Goal: Find specific page/section: Find specific page/section

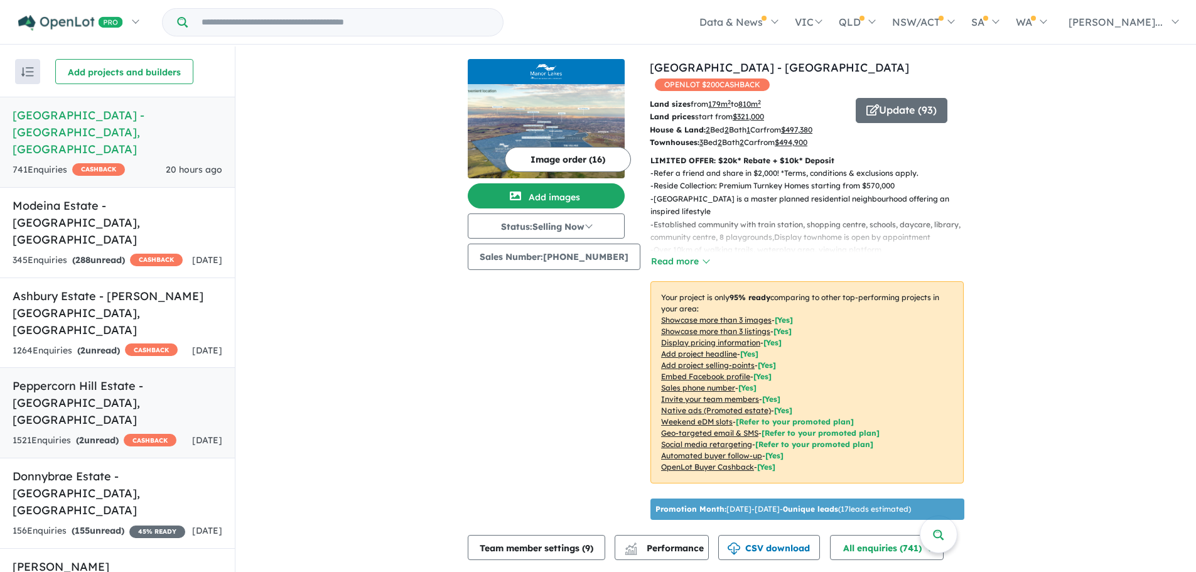
click at [168, 377] on h5 "Peppercorn Hill Estate - [GEOGRAPHIC_DATA] , [GEOGRAPHIC_DATA]" at bounding box center [118, 402] width 210 height 51
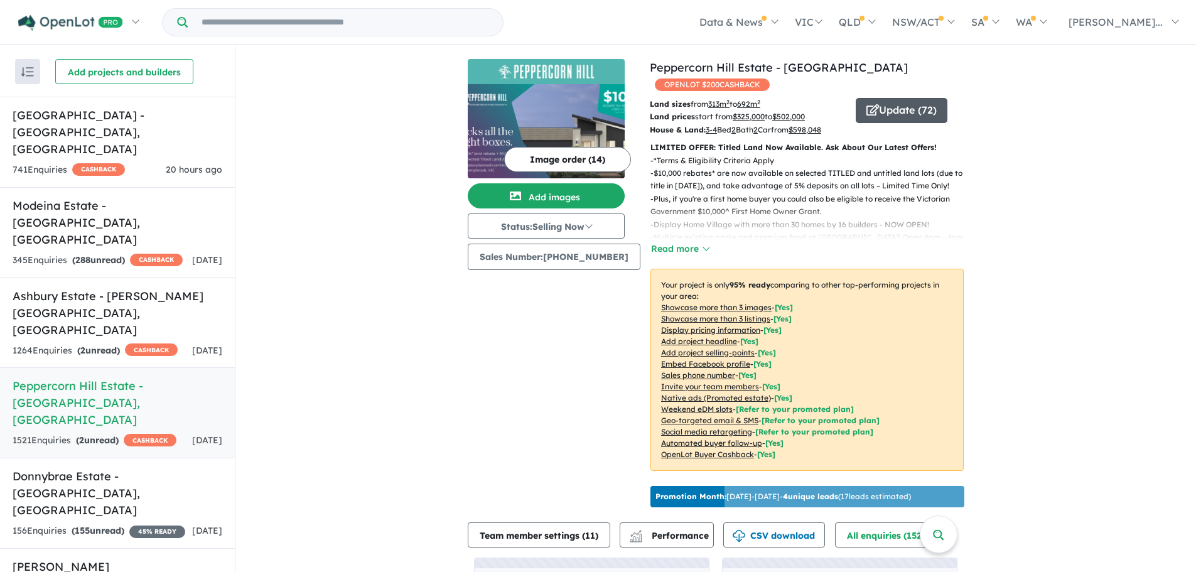
click at [894, 116] on button "Update ( 72 )" at bounding box center [902, 110] width 92 height 25
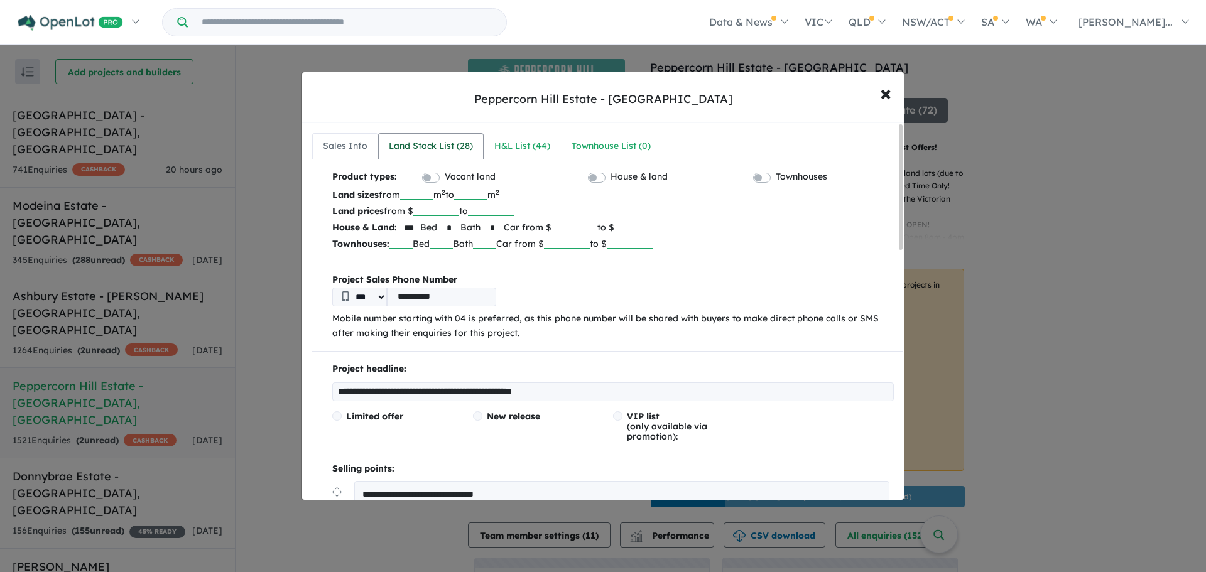
click at [442, 142] on div "Land Stock List ( 28 )" at bounding box center [431, 146] width 84 height 15
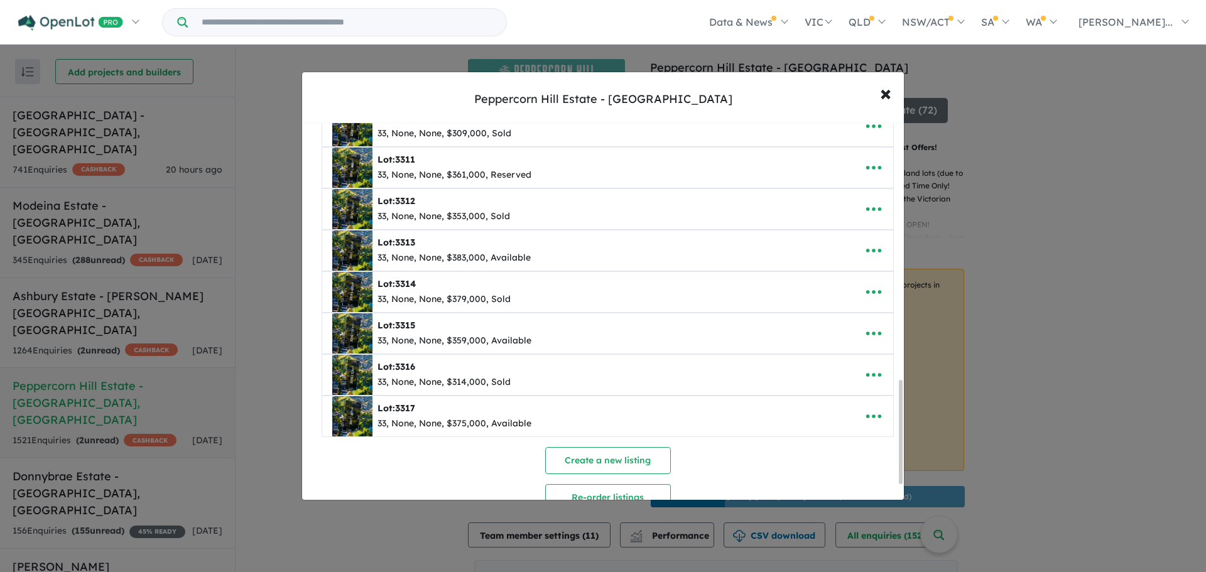
scroll to position [989, 0]
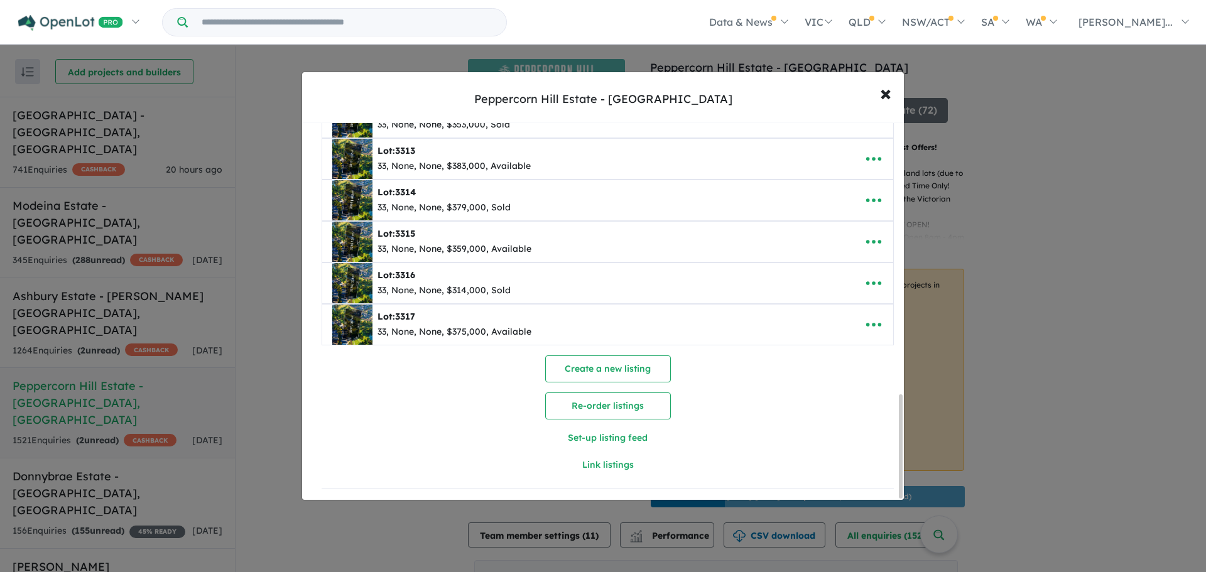
click at [447, 409] on div "Create a new listing Re-order listings Set-up listing feed Link listings" at bounding box center [608, 416] width 572 height 123
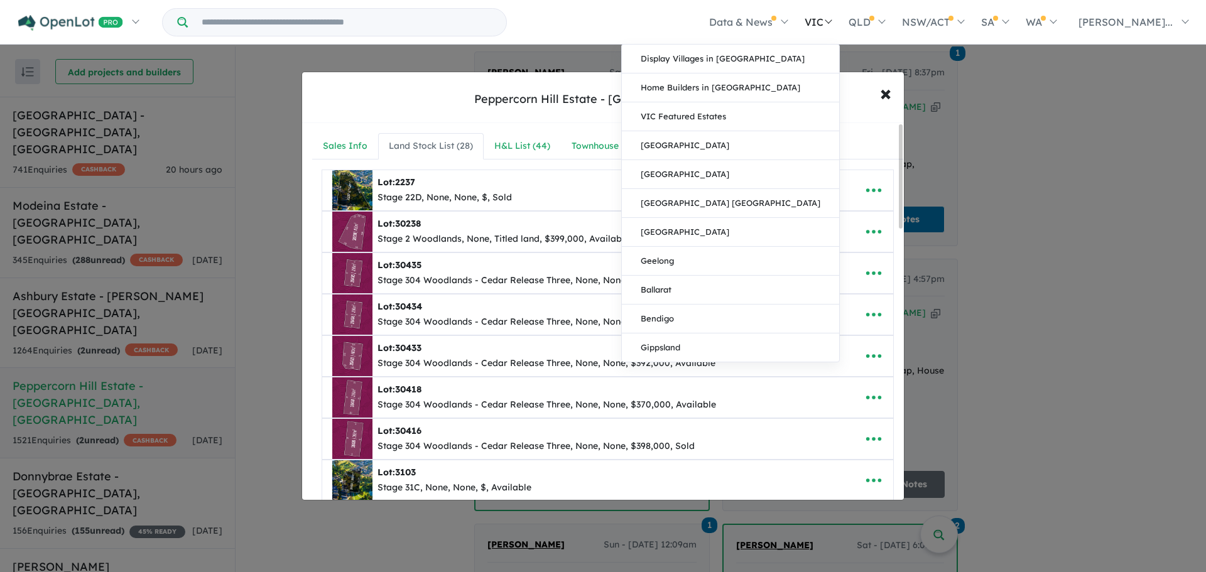
scroll to position [1064, 0]
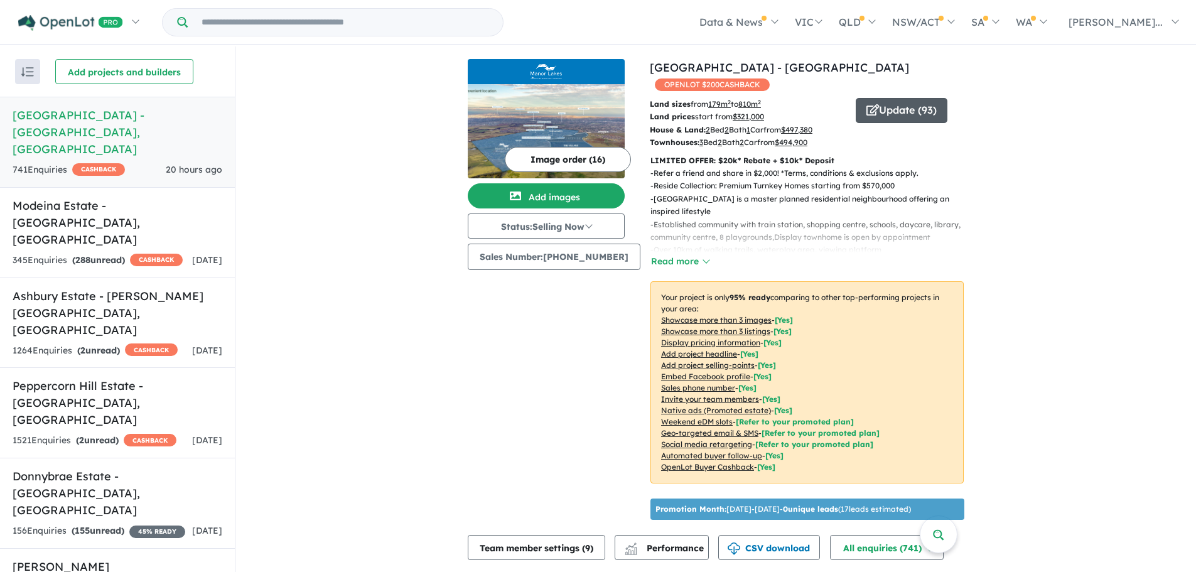
click at [892, 98] on button "Update ( 93 )" at bounding box center [902, 110] width 92 height 25
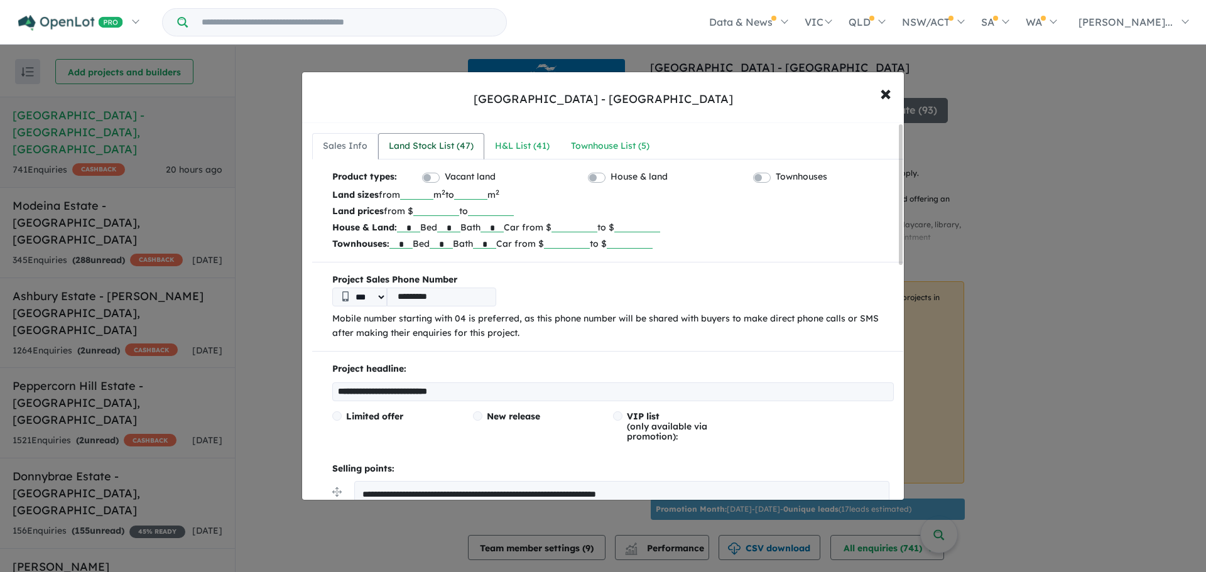
click at [456, 147] on div "Land Stock List ( 47 )" at bounding box center [431, 146] width 85 height 15
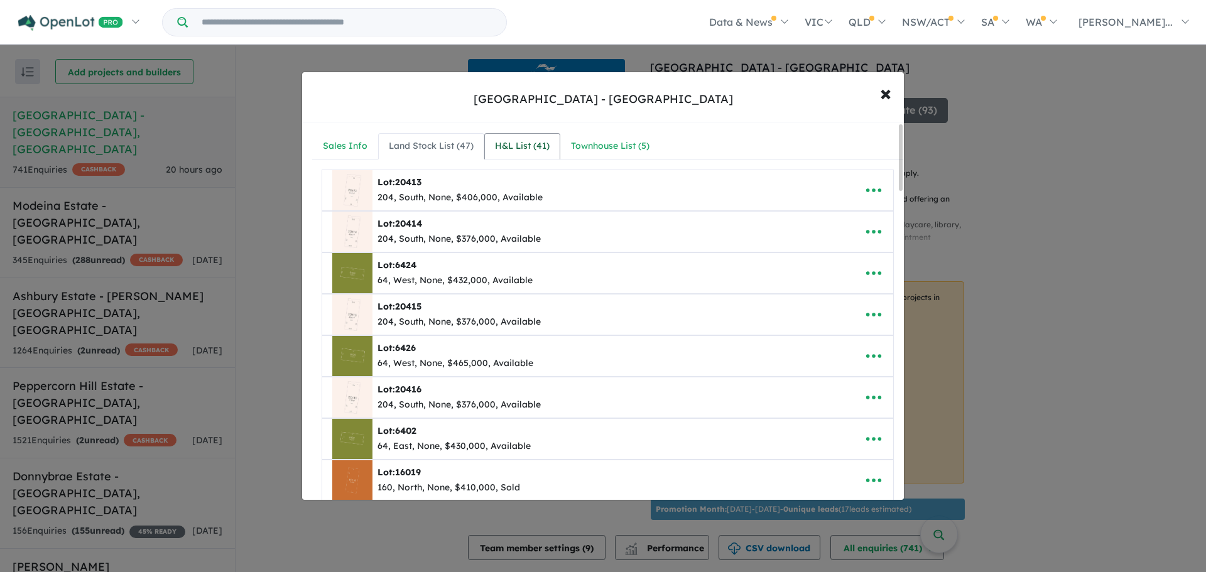
click at [535, 149] on div "H&L List ( 41 )" at bounding box center [522, 146] width 55 height 15
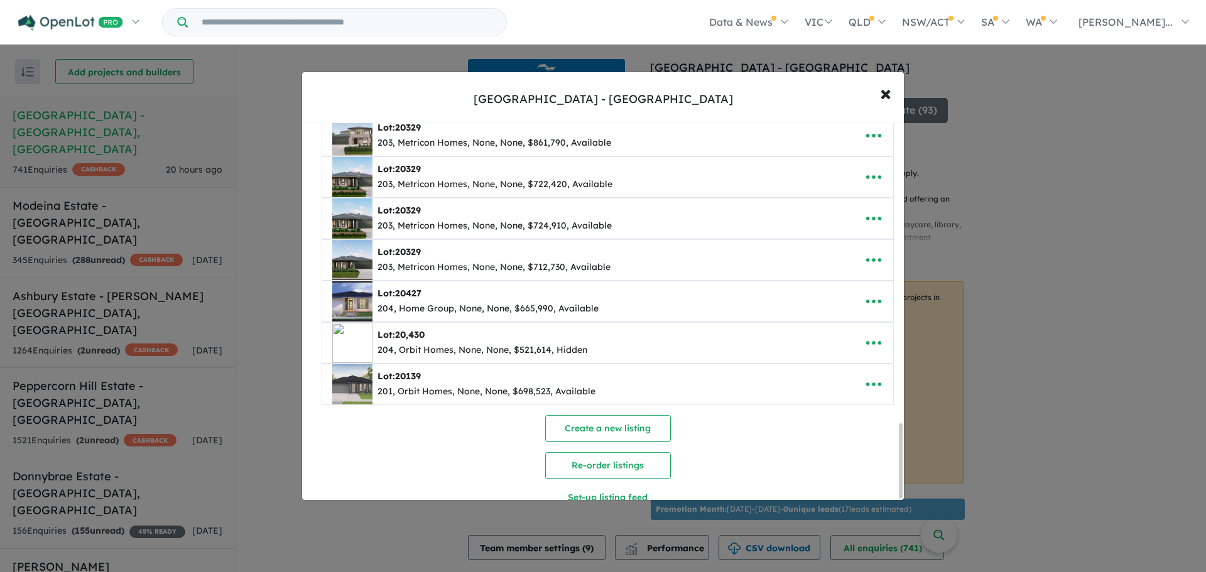
scroll to position [1528, 0]
